Goal: Task Accomplishment & Management: Use online tool/utility

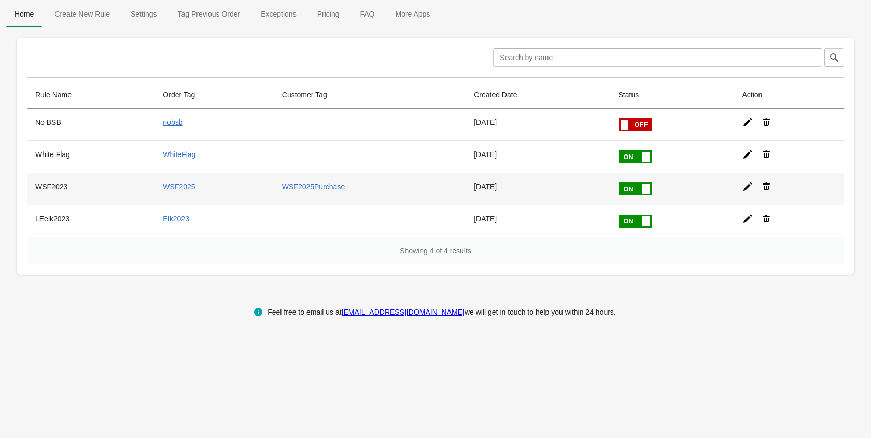
click at [748, 188] on icon at bounding box center [747, 186] width 10 height 10
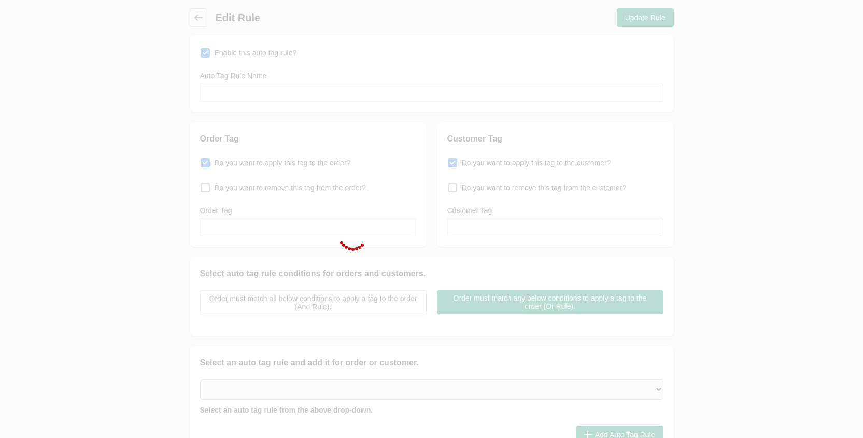
type input "WSF2023"
checkbox input "true"
type input "WSF2025"
checkbox input "true"
type input "WSF2025Purchase"
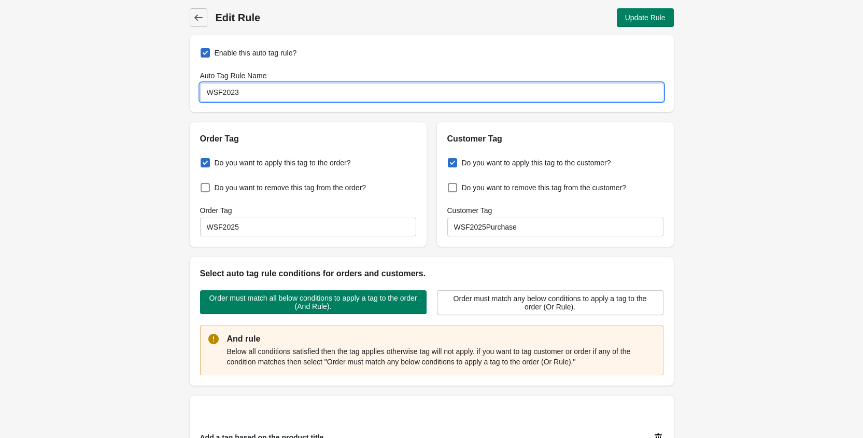
drag, startPoint x: 249, startPoint y: 92, endPoint x: 197, endPoint y: 91, distance: 52.4
click at [197, 91] on div "Enable this auto tag rule? Auto Tag Rule Name WSF2023" at bounding box center [432, 73] width 484 height 77
type input "RMEF2025"
click at [353, 55] on div "Enable this auto tag rule? Auto Tag Rule Name RMEF2025" at bounding box center [432, 73] width 484 height 77
drag, startPoint x: 252, startPoint y: 93, endPoint x: 199, endPoint y: 91, distance: 53.4
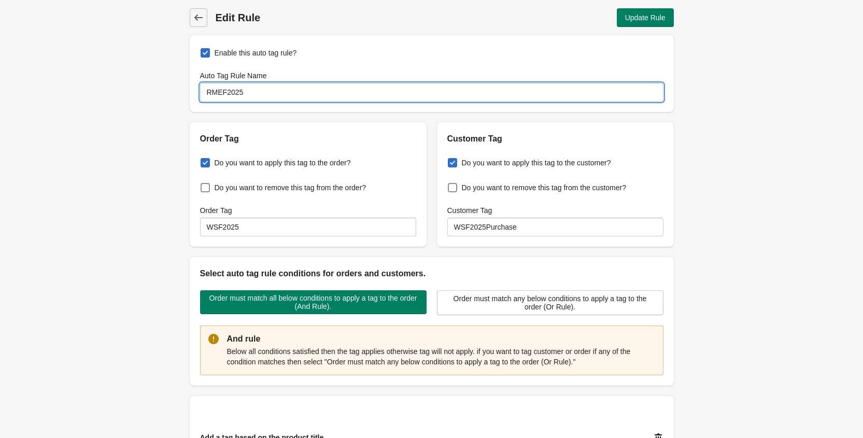
click at [196, 93] on div "Enable this auto tag rule? Auto Tag Rule Name RMEF2025" at bounding box center [432, 73] width 484 height 77
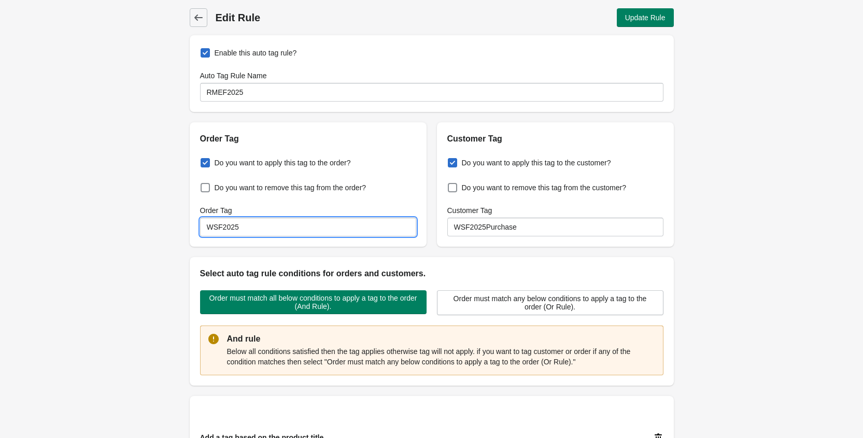
click at [246, 229] on input "WSF2025" at bounding box center [308, 227] width 216 height 19
drag, startPoint x: 253, startPoint y: 229, endPoint x: 205, endPoint y: 229, distance: 48.7
click at [204, 229] on input "WSF2025" at bounding box center [308, 227] width 216 height 19
paste input "RME"
type input "RMEF2025"
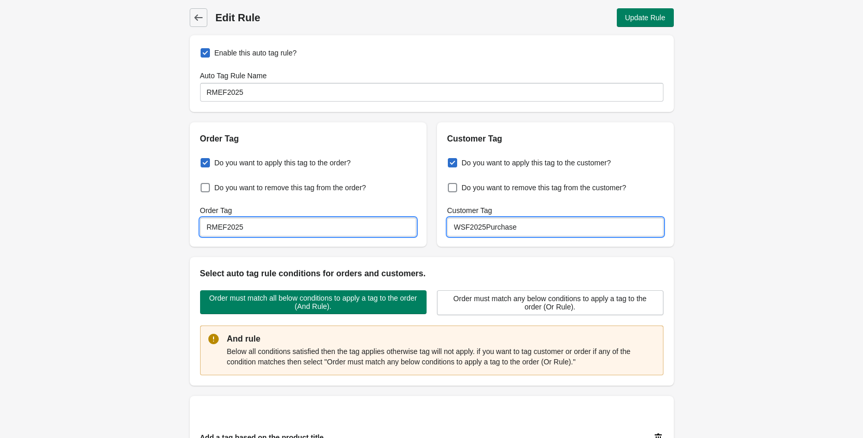
click at [487, 229] on input "WSF2025Purchase" at bounding box center [555, 227] width 216 height 19
drag, startPoint x: 487, startPoint y: 227, endPoint x: 449, endPoint y: 230, distance: 37.9
click at [449, 230] on input "WSF2025Purchase" at bounding box center [555, 227] width 216 height 19
paste input "RME"
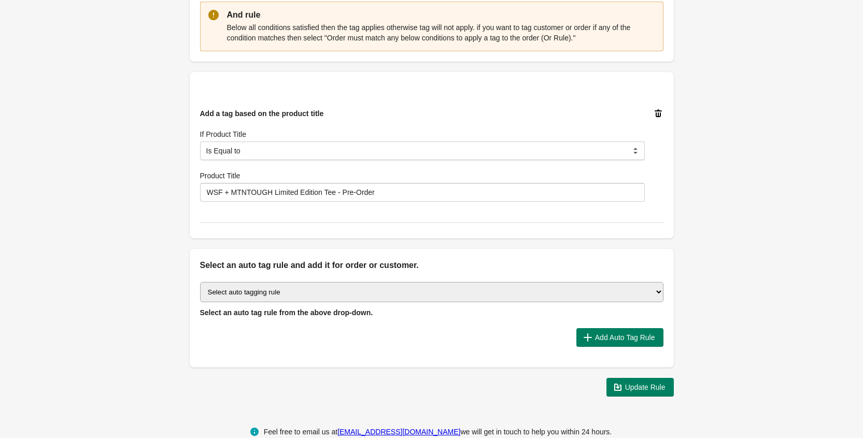
scroll to position [325, 0]
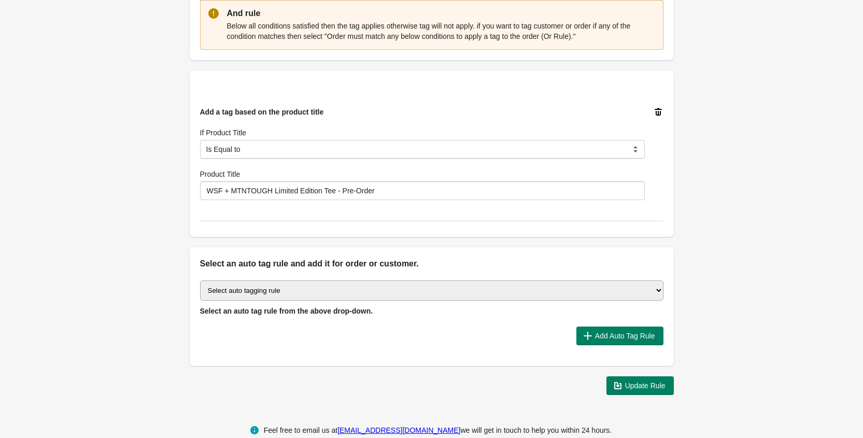
type input "RMEF2025Purchase"
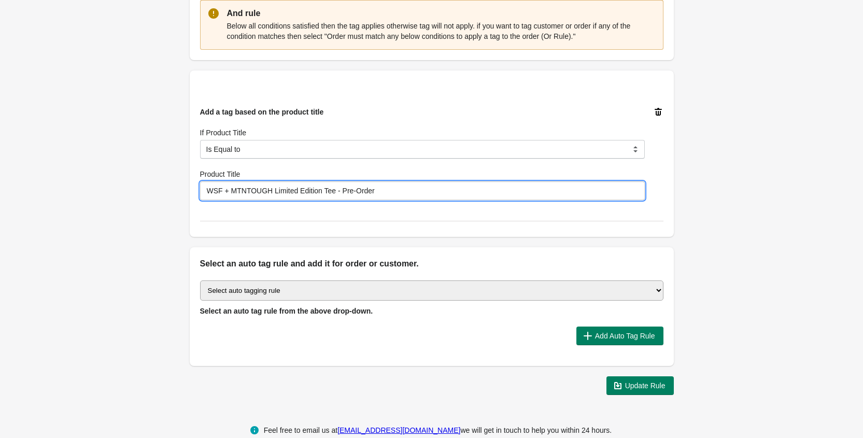
drag, startPoint x: 377, startPoint y: 191, endPoint x: 197, endPoint y: 194, distance: 179.9
click at [197, 194] on div "Add a tag based on the product title If Product Title Is Equal to Contain Is no…" at bounding box center [428, 149] width 472 height 102
paste input "RME"
type input "RMEF + MTNTOUGH Limited Edition Tee - Pre-Order"
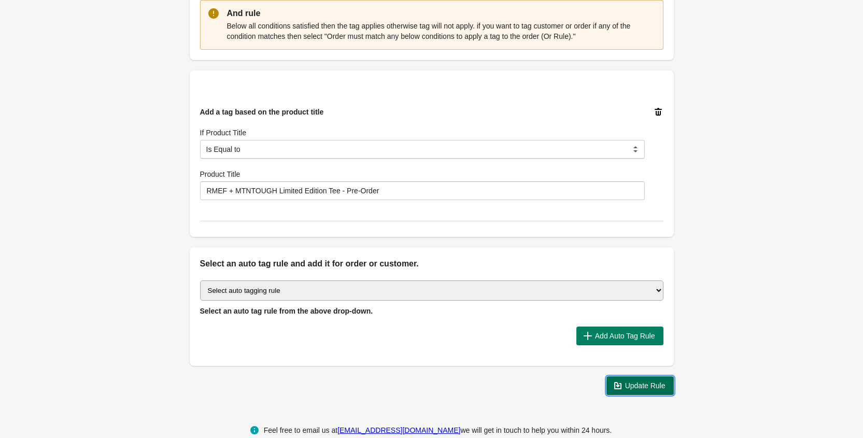
click at [639, 386] on span "Update Rule" at bounding box center [645, 385] width 40 height 8
